Goal: Transaction & Acquisition: Subscribe to service/newsletter

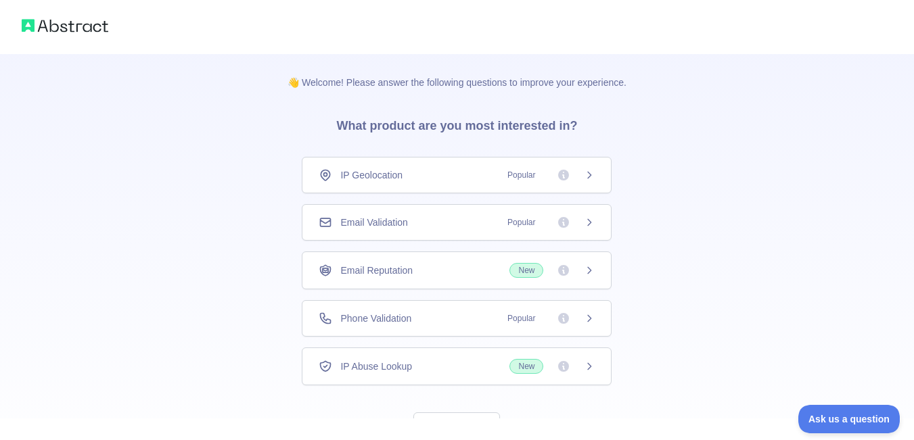
scroll to position [57, 0]
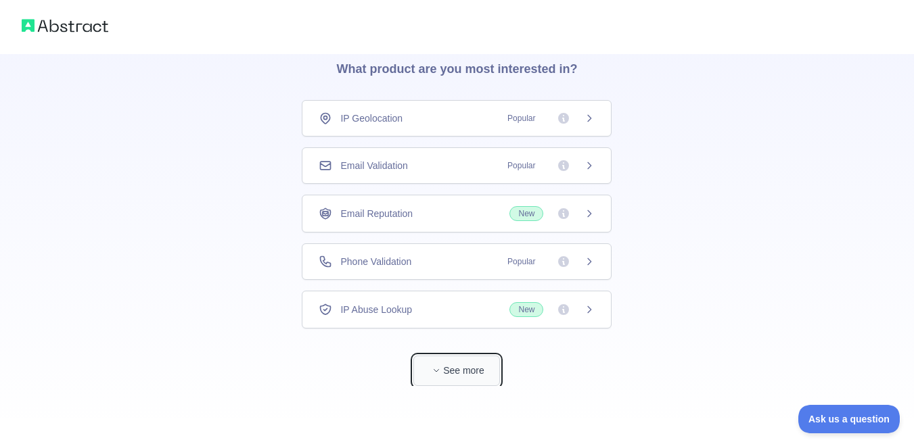
click at [466, 364] on button "See more" at bounding box center [456, 371] width 87 height 30
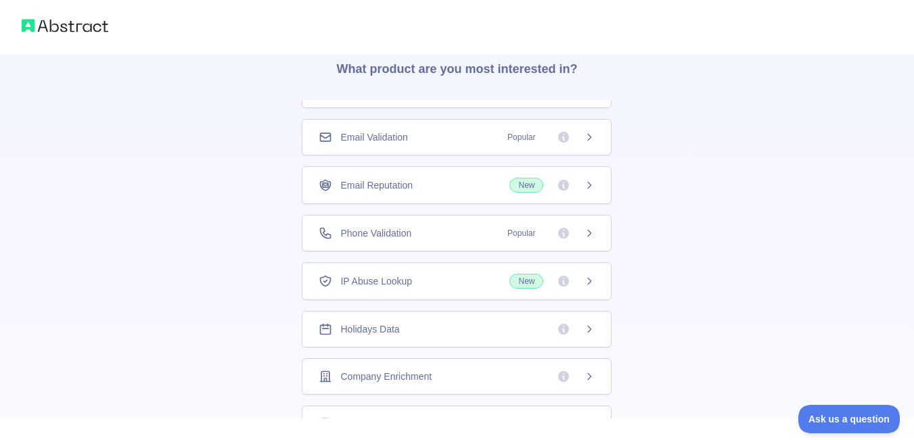
scroll to position [53, 0]
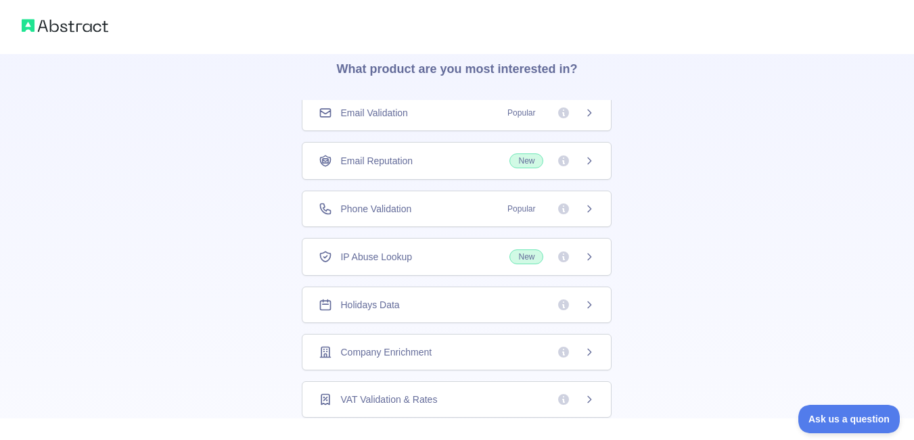
click at [470, 360] on div "Company Enrichment" at bounding box center [457, 352] width 310 height 37
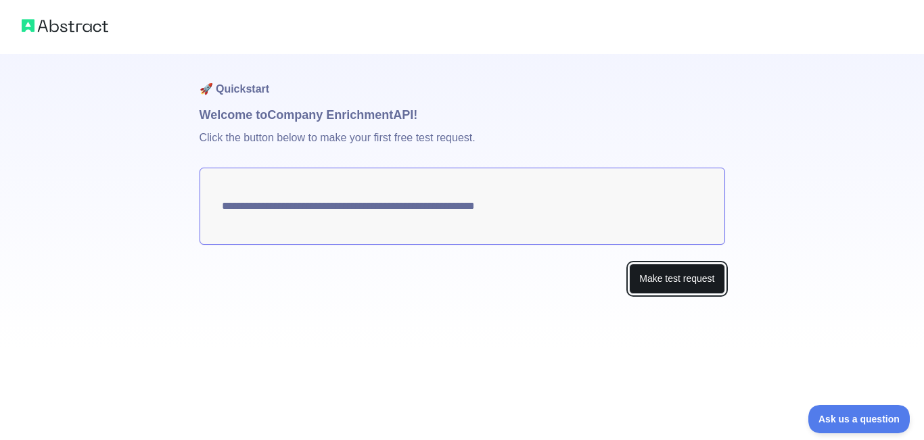
click at [639, 285] on button "Make test request" at bounding box center [676, 279] width 95 height 30
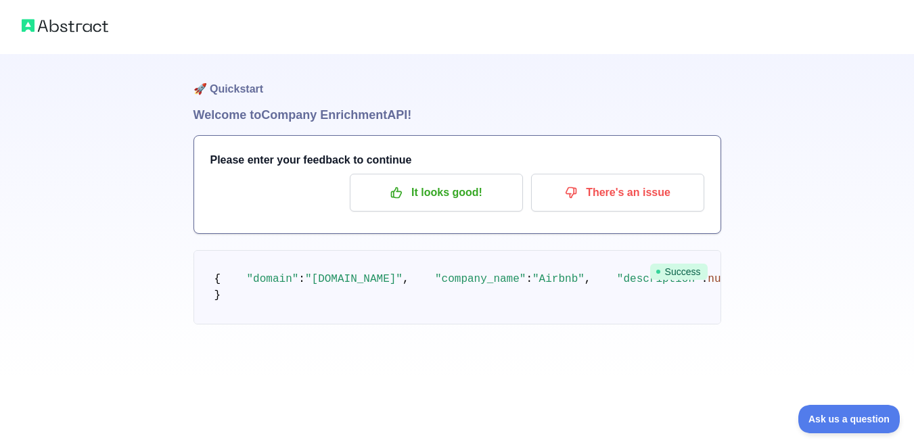
scroll to position [136, 0]
drag, startPoint x: 361, startPoint y: 224, endPoint x: 301, endPoint y: 225, distance: 59.5
drag, startPoint x: 342, startPoint y: 178, endPoint x: 390, endPoint y: 178, distance: 48.0
click at [390, 250] on pre "{ "domain" : "[DOMAIN_NAME]" , "company_name" : "Airbnb" , "description" : null…" at bounding box center [457, 287] width 528 height 74
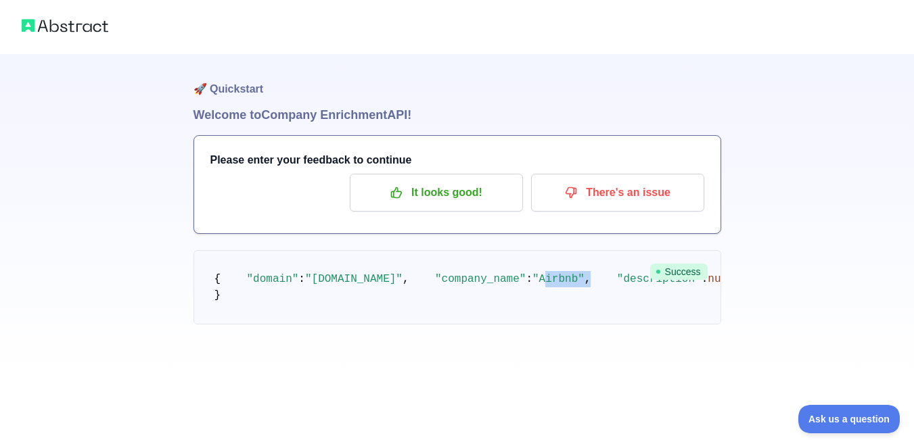
click at [391, 250] on pre "{ "domain" : "[DOMAIN_NAME]" , "company_name" : "Airbnb" , "description" : null…" at bounding box center [457, 287] width 528 height 74
drag, startPoint x: 361, startPoint y: 163, endPoint x: 303, endPoint y: 163, distance: 58.2
click at [305, 273] on span ""[DOMAIN_NAME]"" at bounding box center [353, 279] width 97 height 12
click at [310, 273] on span ""[DOMAIN_NAME]"" at bounding box center [353, 279] width 97 height 12
drag, startPoint x: 379, startPoint y: 292, endPoint x: 302, endPoint y: 283, distance: 76.9
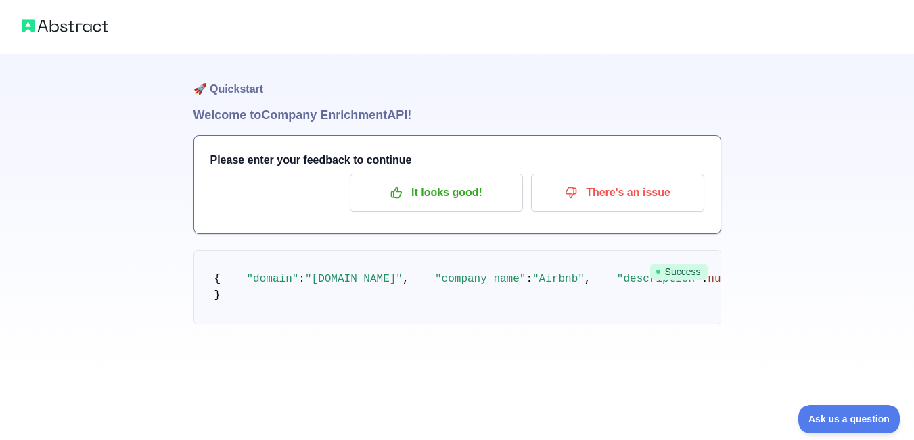
drag, startPoint x: 367, startPoint y: 257, endPoint x: 284, endPoint y: 257, distance: 83.2
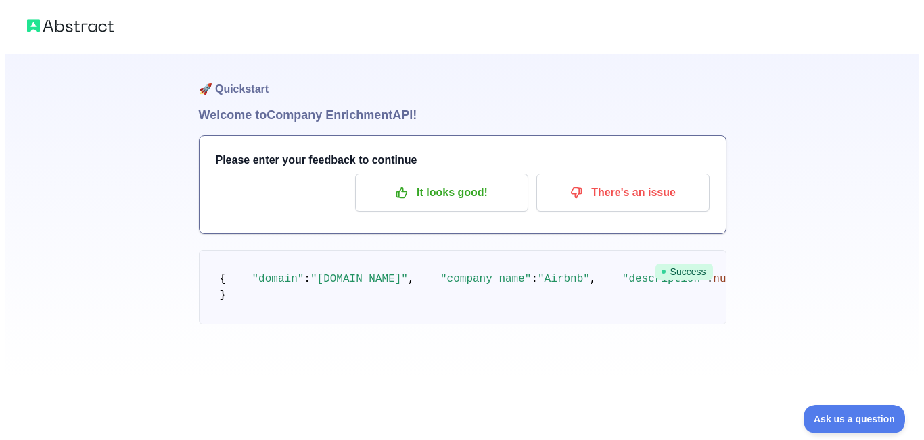
scroll to position [0, 0]
click at [241, 85] on h1 "🚀 Quickstart" at bounding box center [457, 79] width 528 height 51
click at [261, 103] on h1 "🚀 Quickstart" at bounding box center [457, 79] width 528 height 51
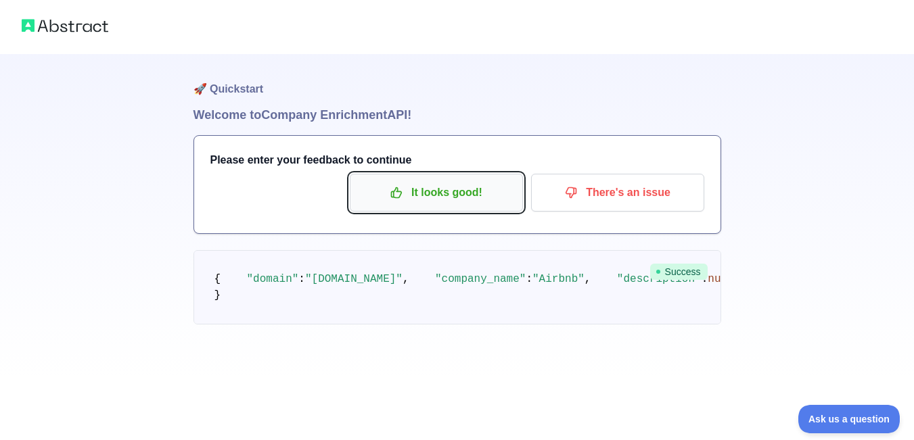
click at [472, 193] on p "It looks good!" at bounding box center [436, 192] width 153 height 23
